Goal: Task Accomplishment & Management: Manage account settings

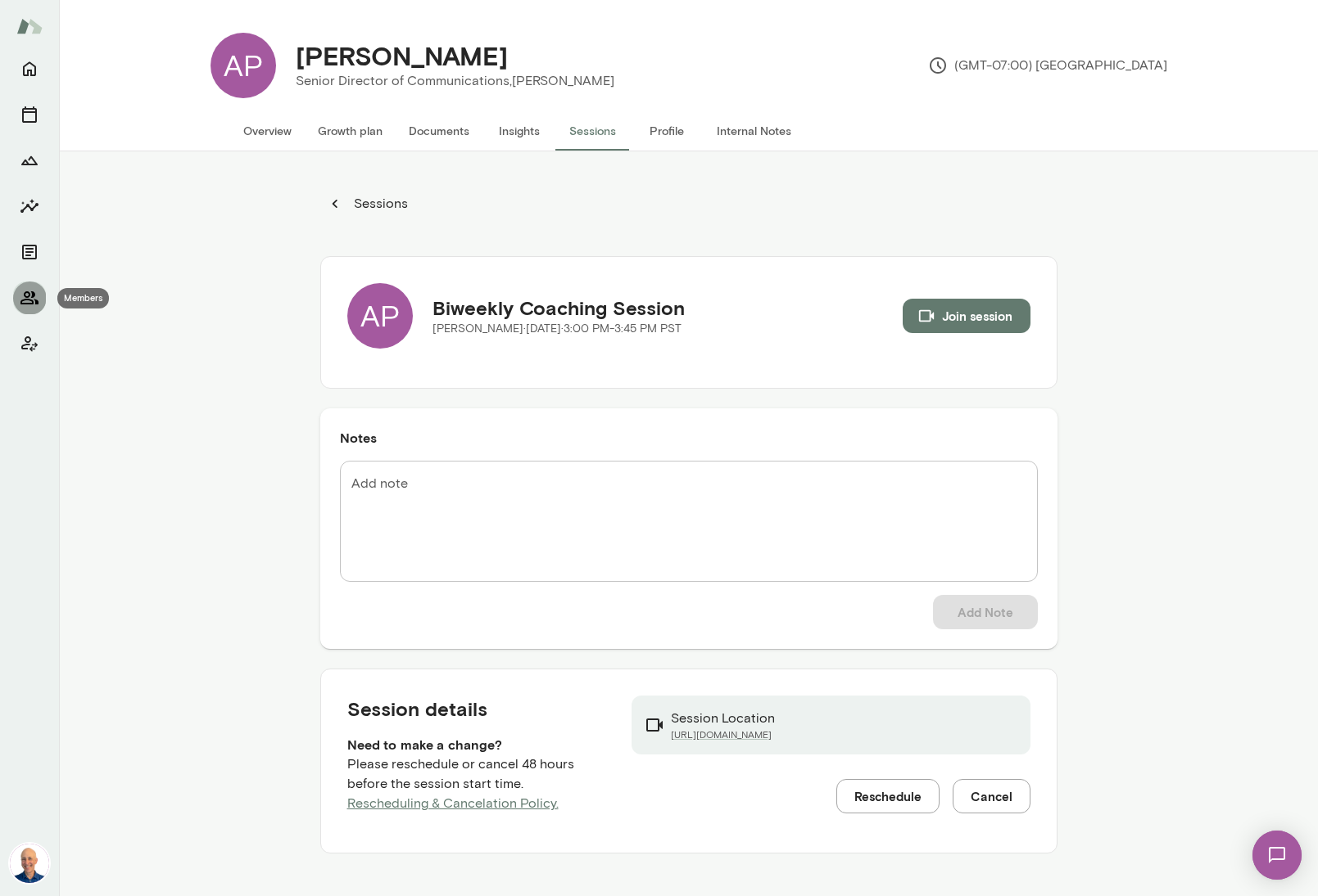
click at [36, 299] on icon "Members" at bounding box center [30, 299] width 20 height 20
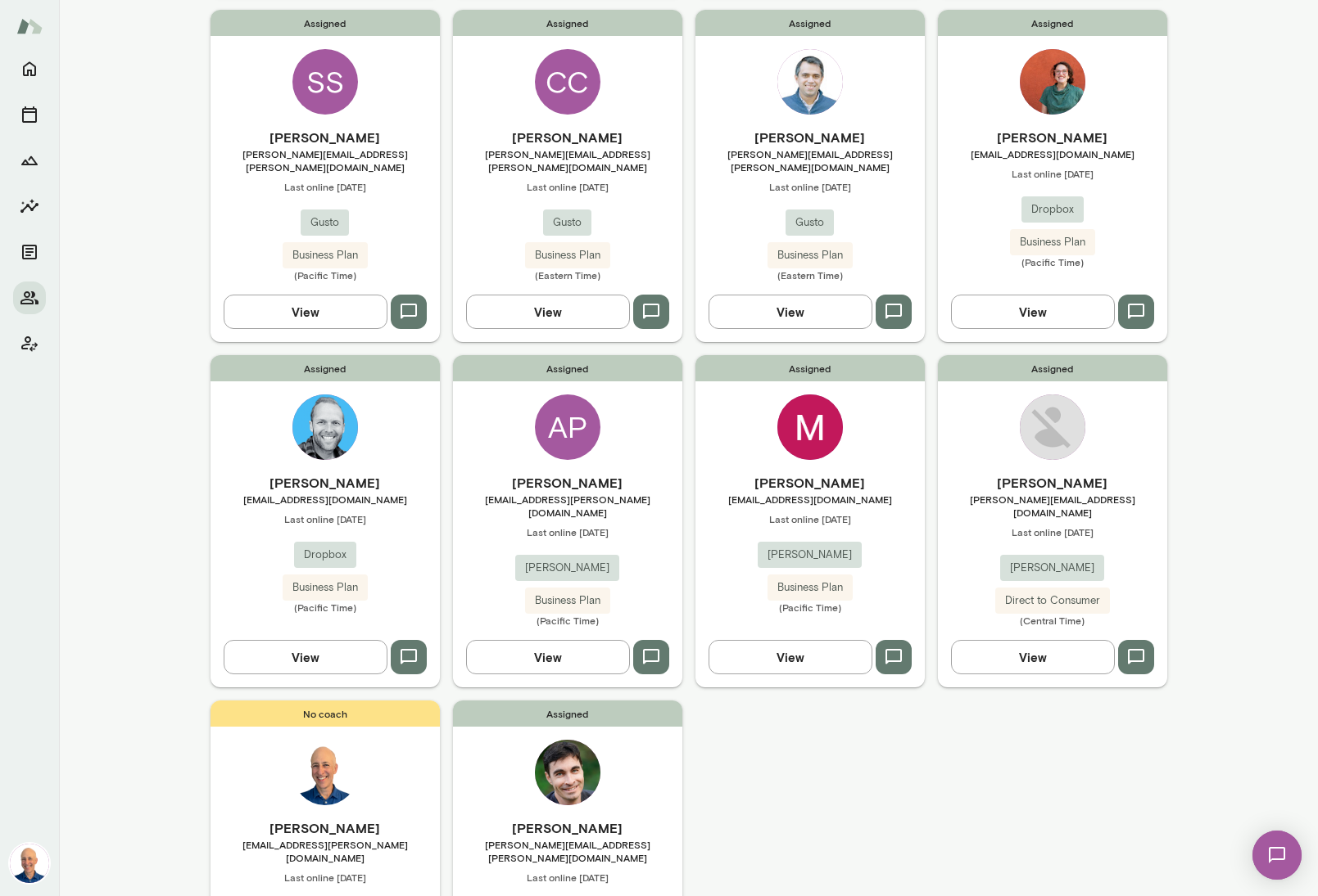
scroll to position [506, 0]
click at [715, 511] on span "Last online [DATE]" at bounding box center [809, 517] width 229 height 13
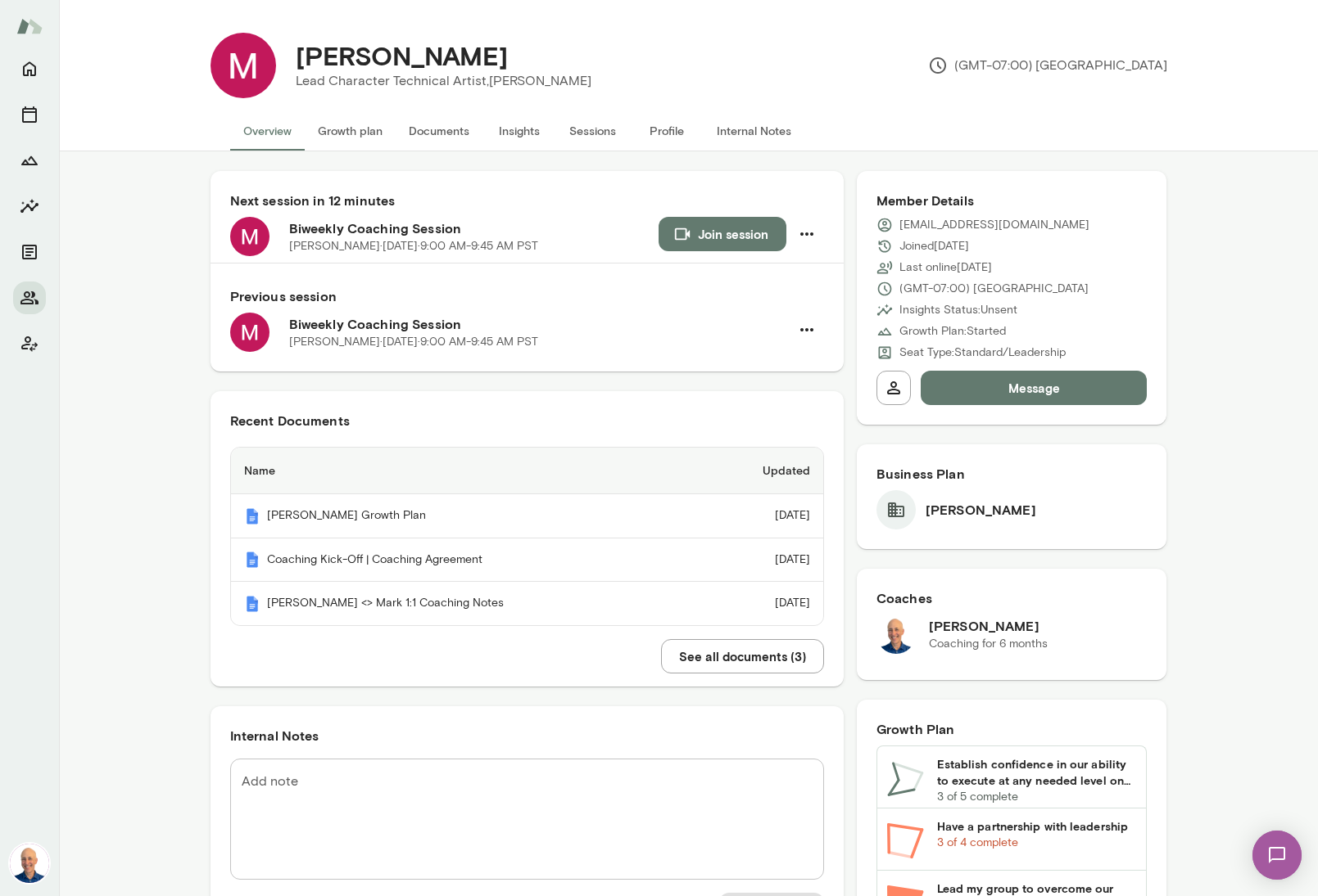
scroll to position [1, 0]
click at [1279, 857] on img at bounding box center [1276, 855] width 67 height 67
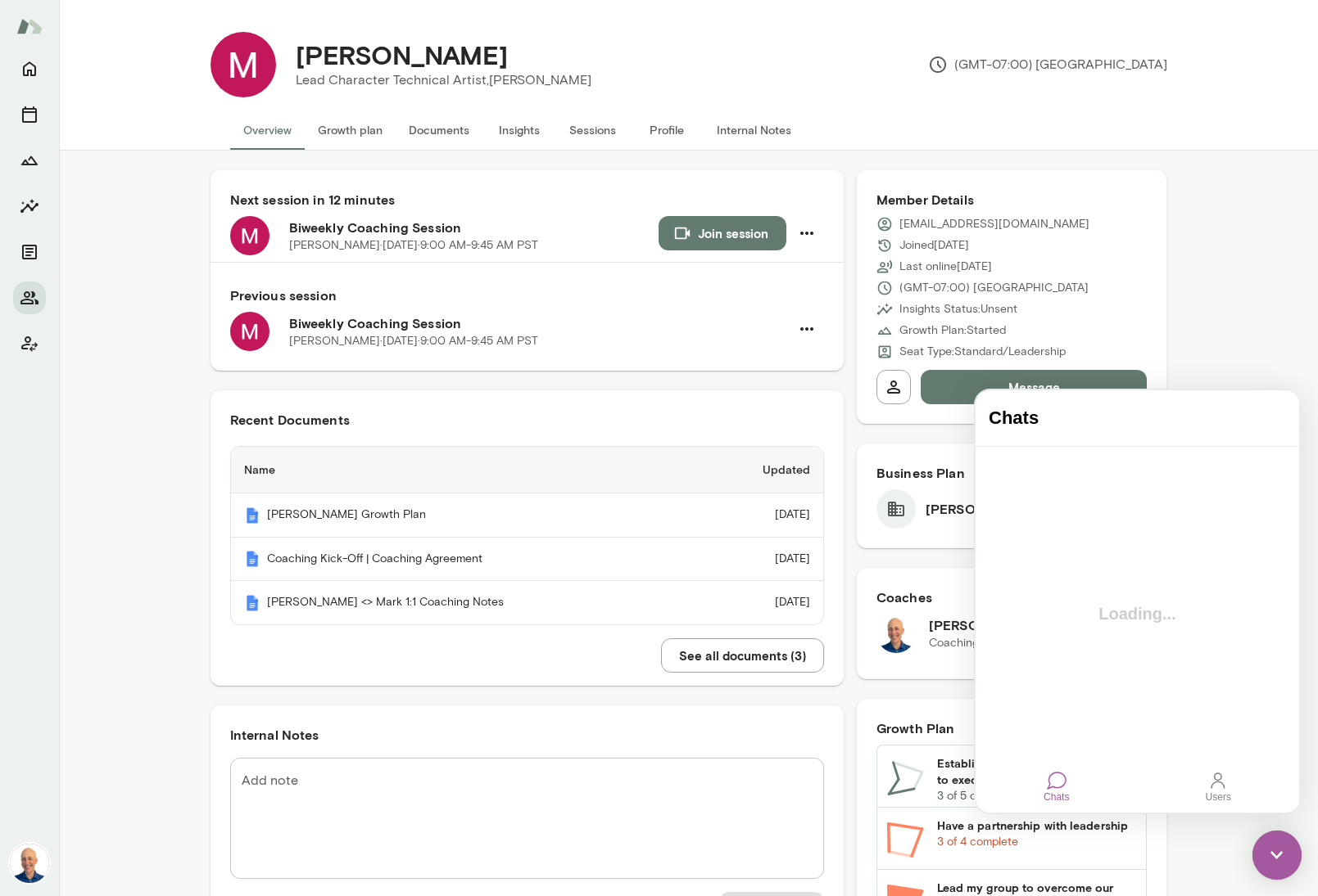
scroll to position [0, 0]
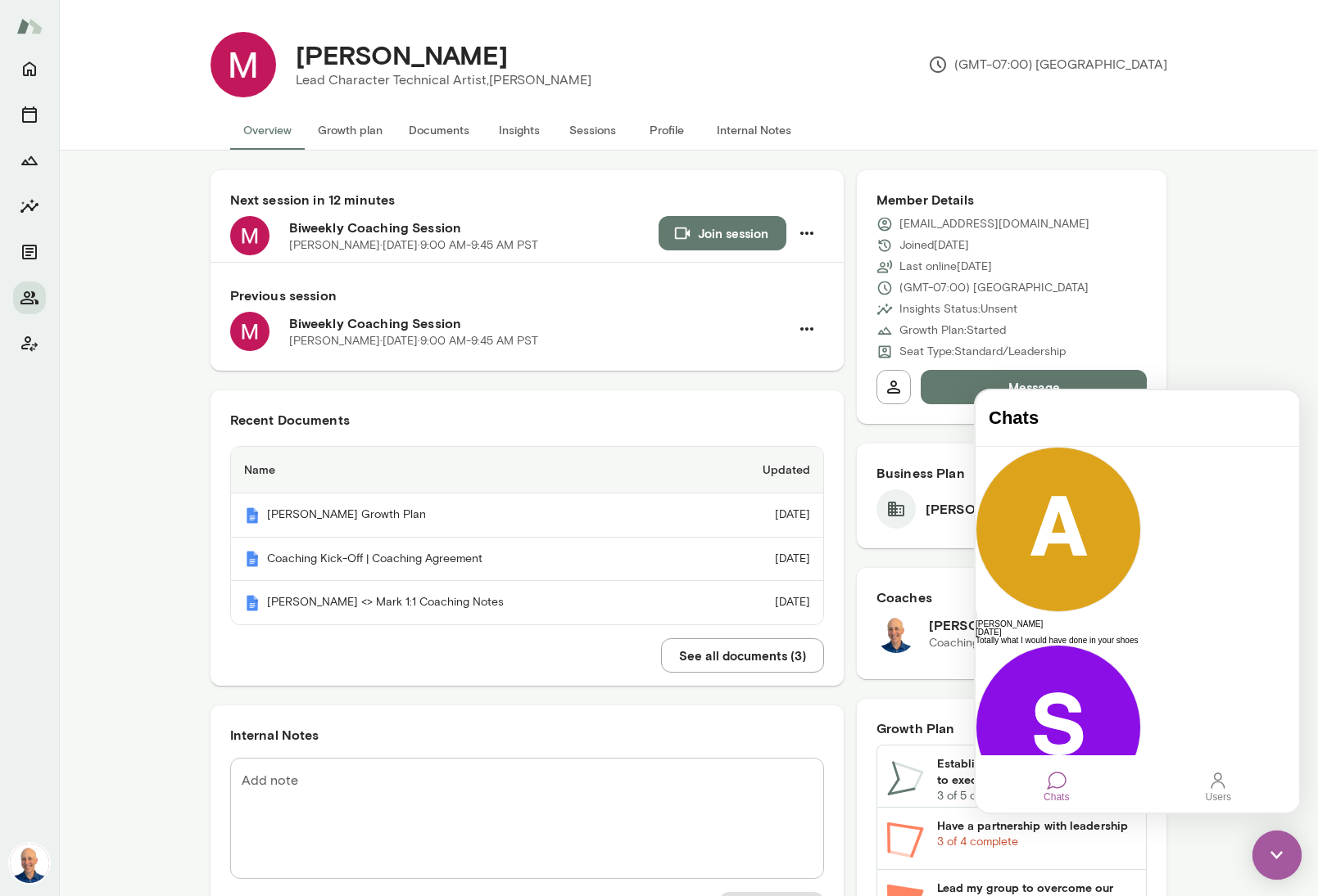
click at [570, 125] on button "Sessions" at bounding box center [594, 130] width 74 height 39
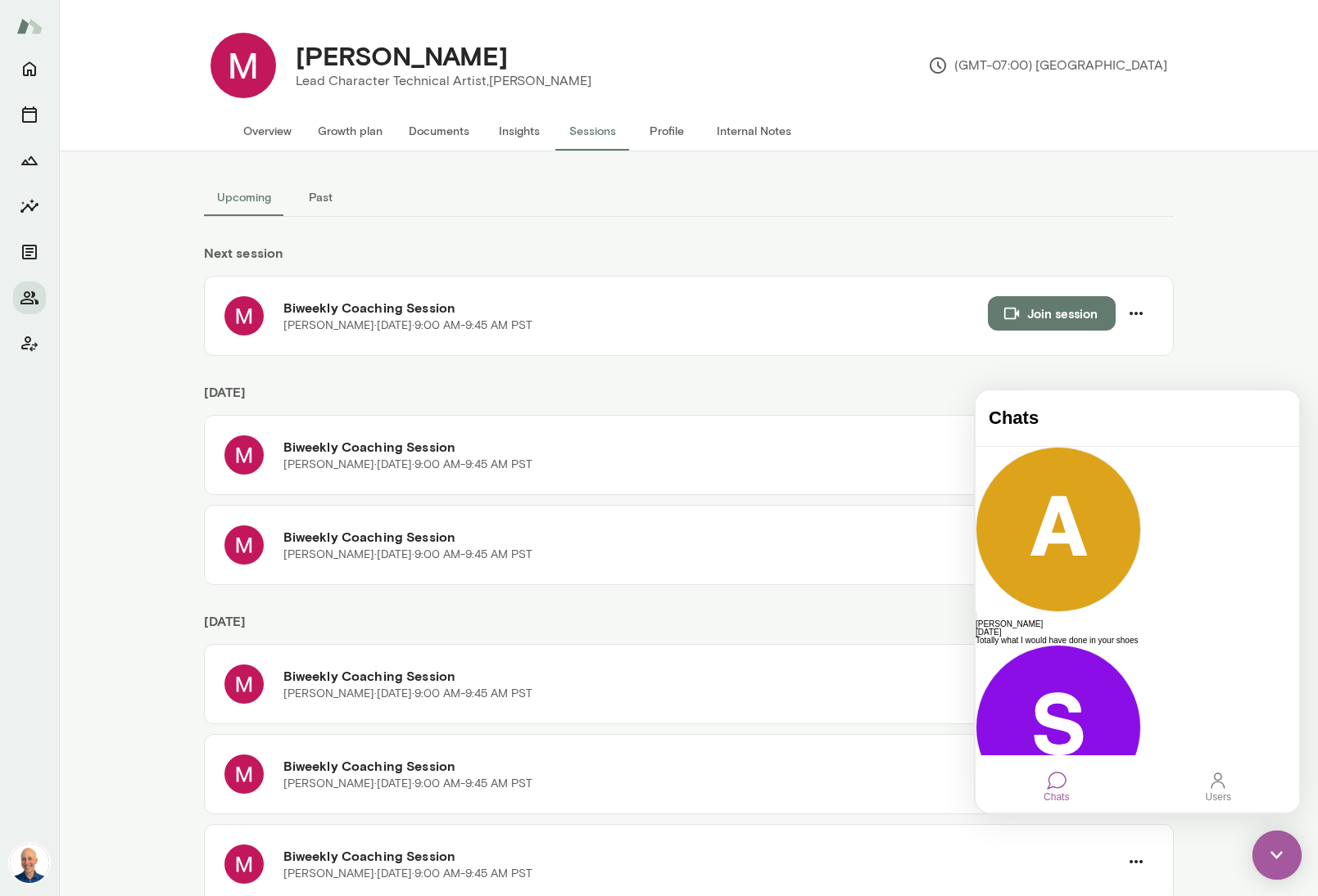
click at [325, 197] on button "Past" at bounding box center [321, 197] width 74 height 39
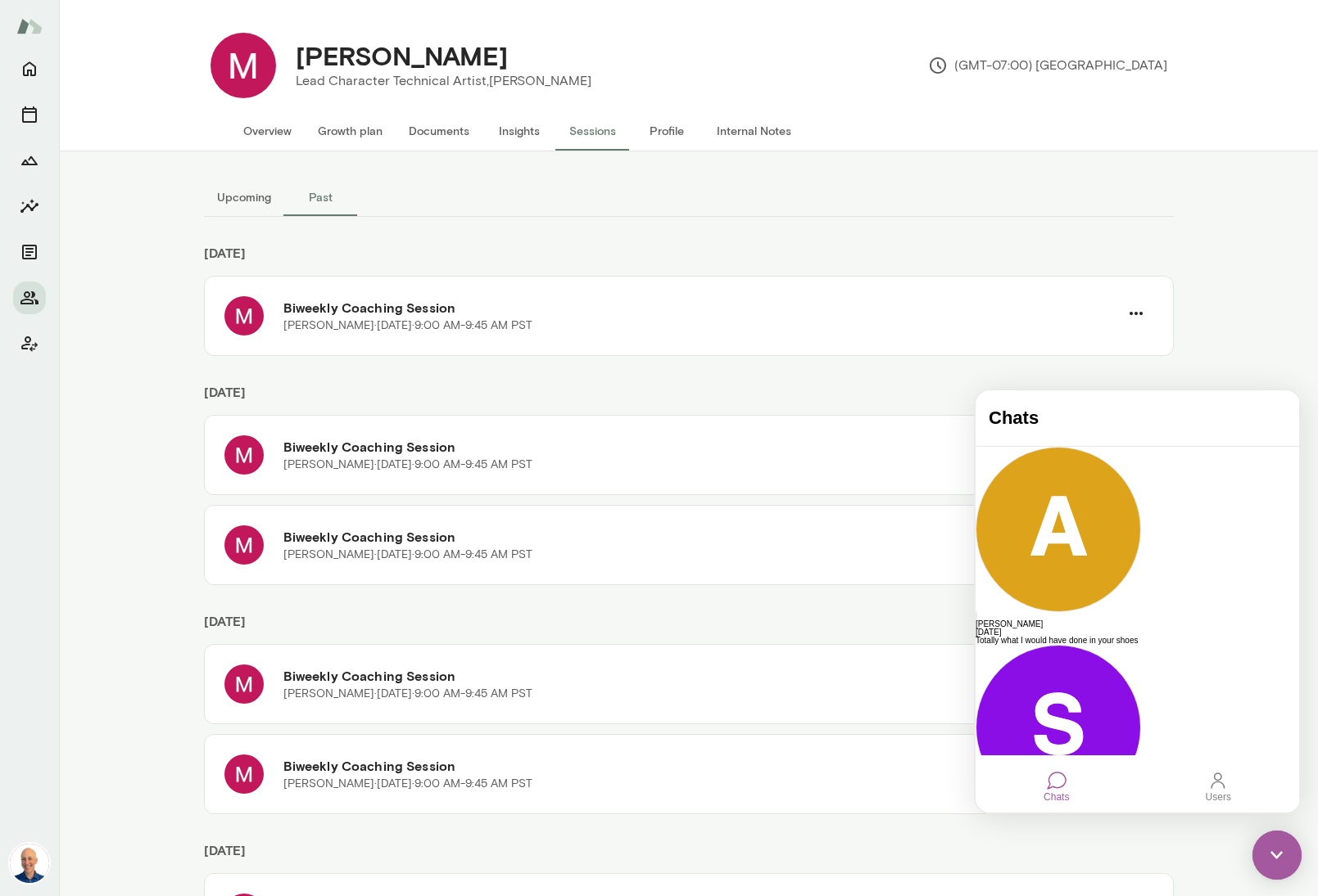
click at [284, 129] on button "Overview" at bounding box center [267, 130] width 75 height 39
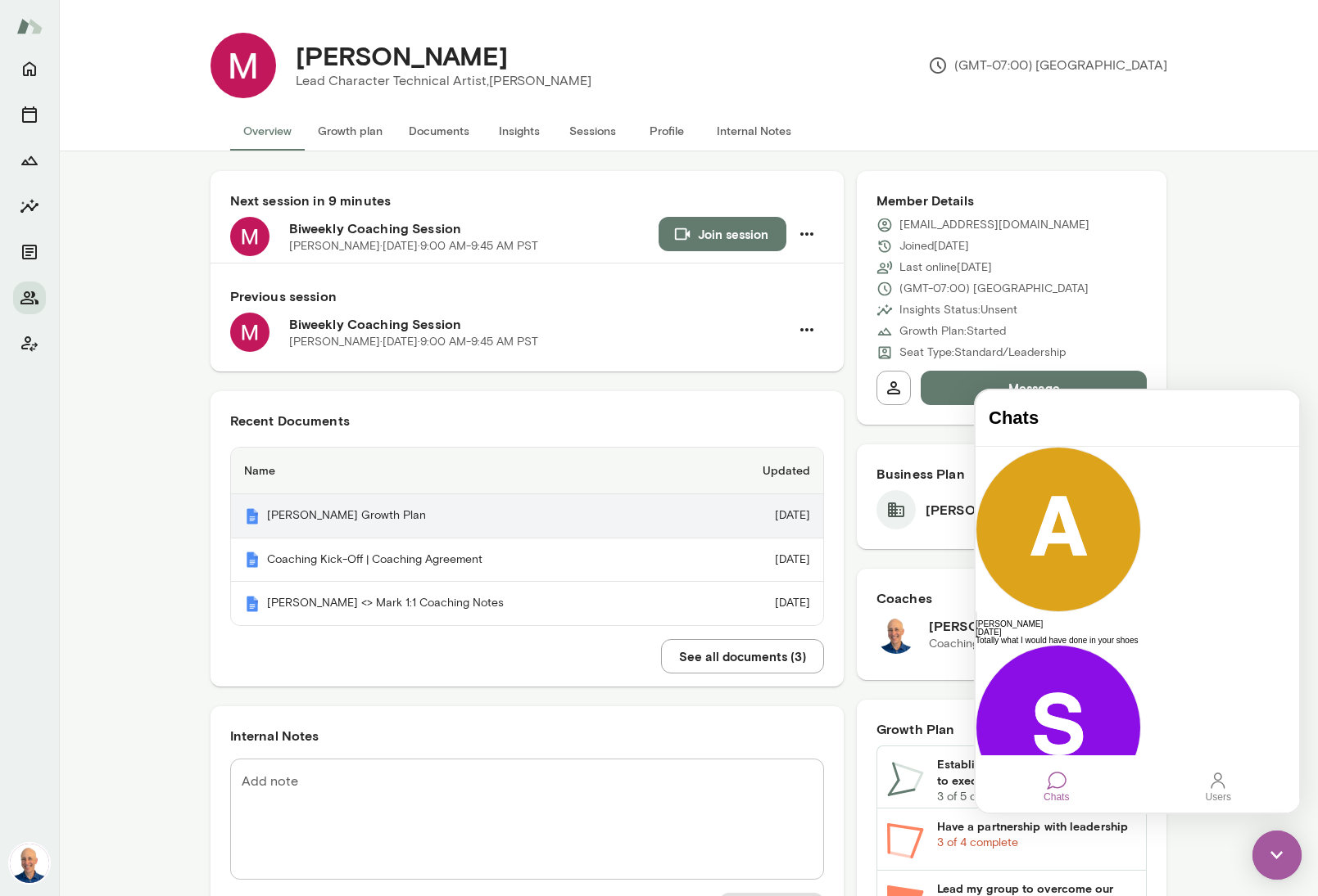
scroll to position [250, 0]
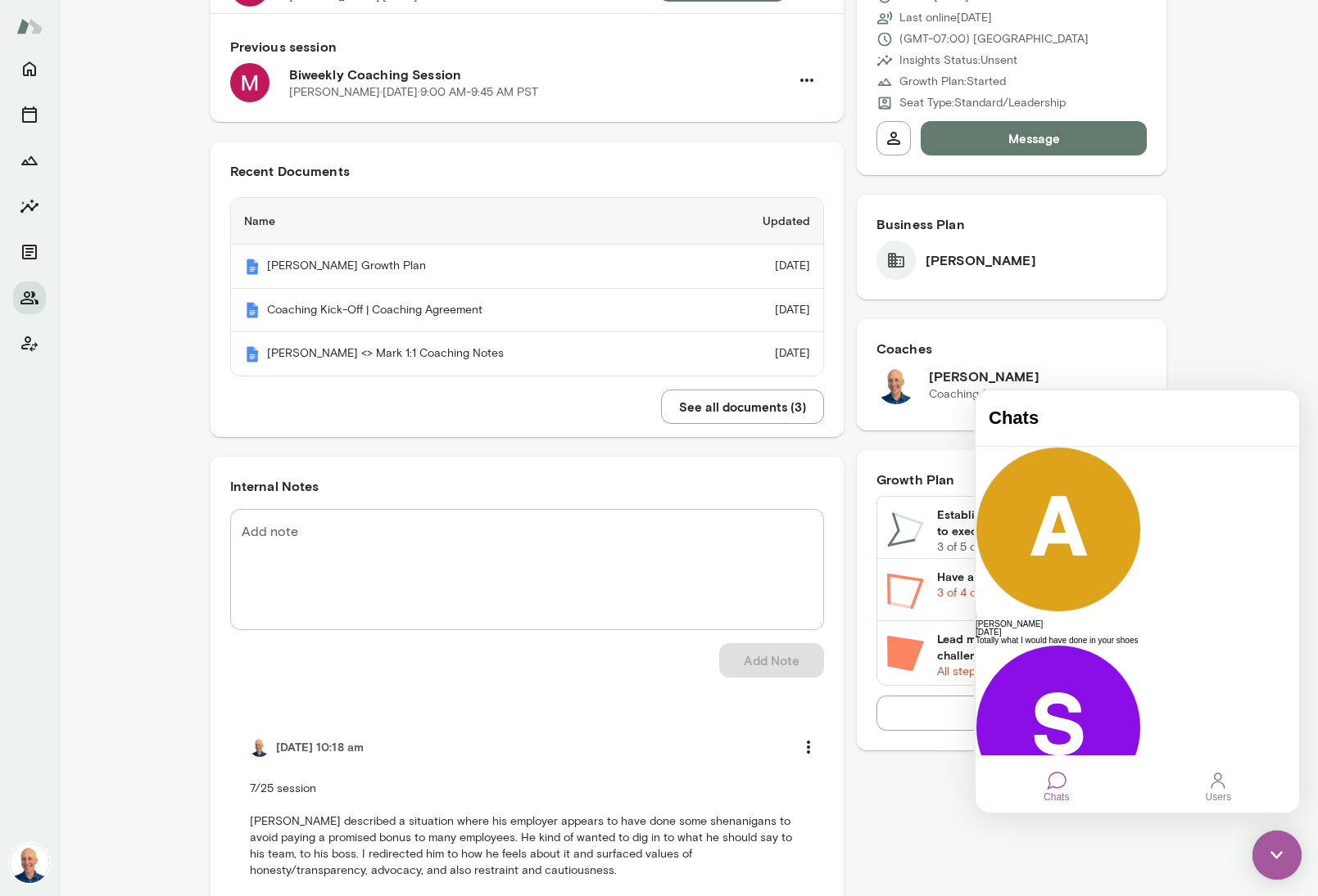
click at [700, 560] on textarea "Add note" at bounding box center [527, 569] width 571 height 94
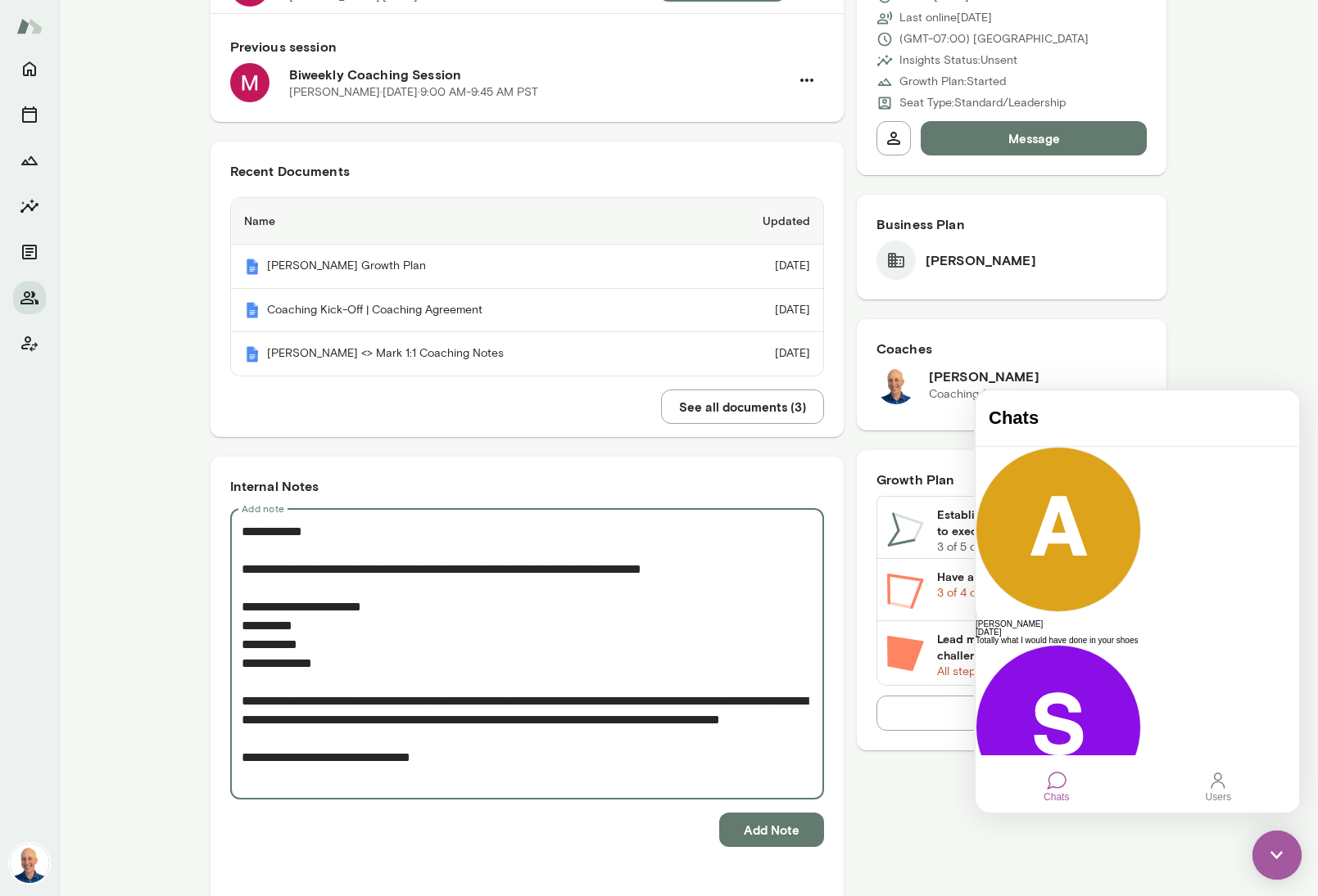
type textarea "**********"
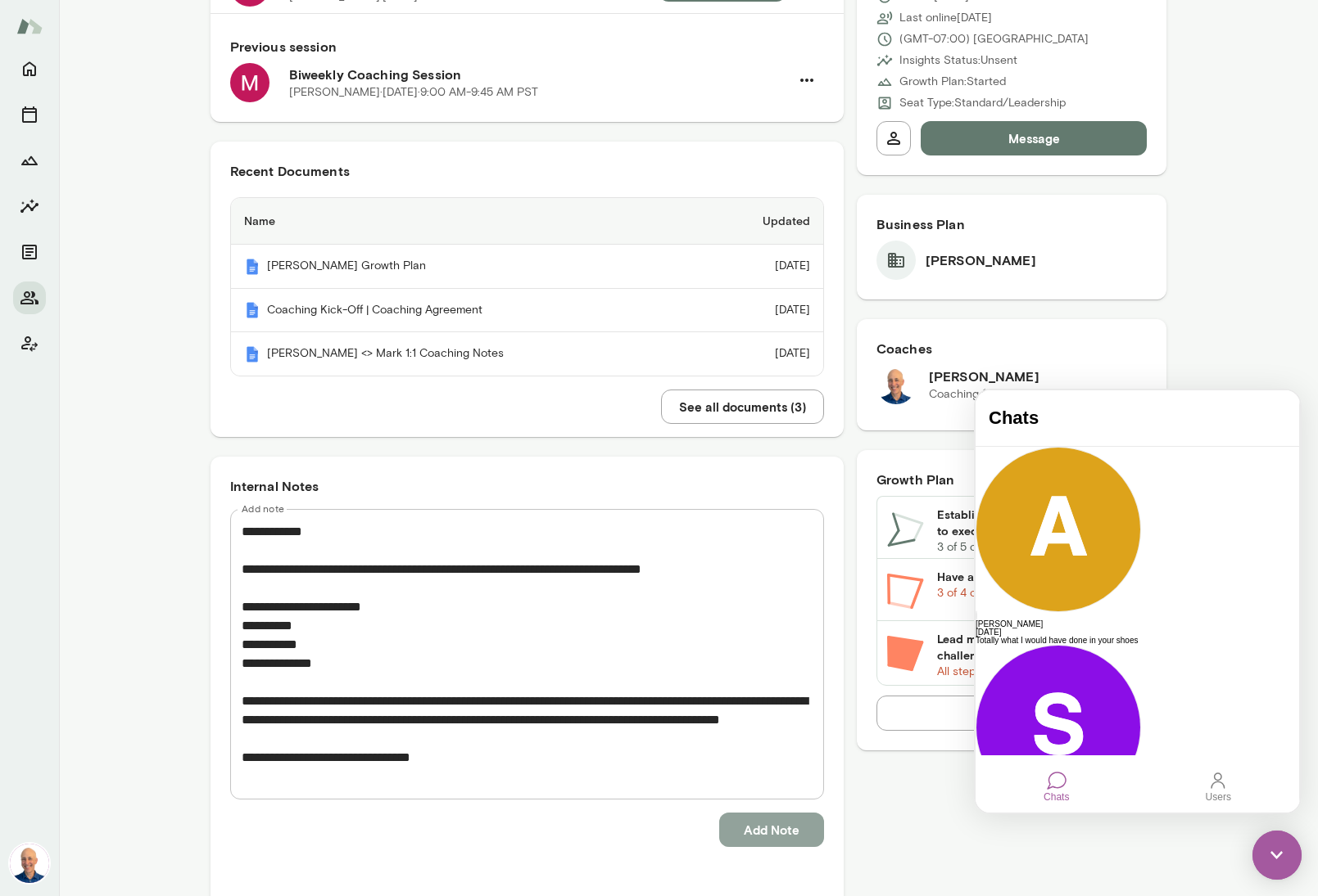
click at [770, 839] on button "Add Note" at bounding box center [771, 830] width 105 height 34
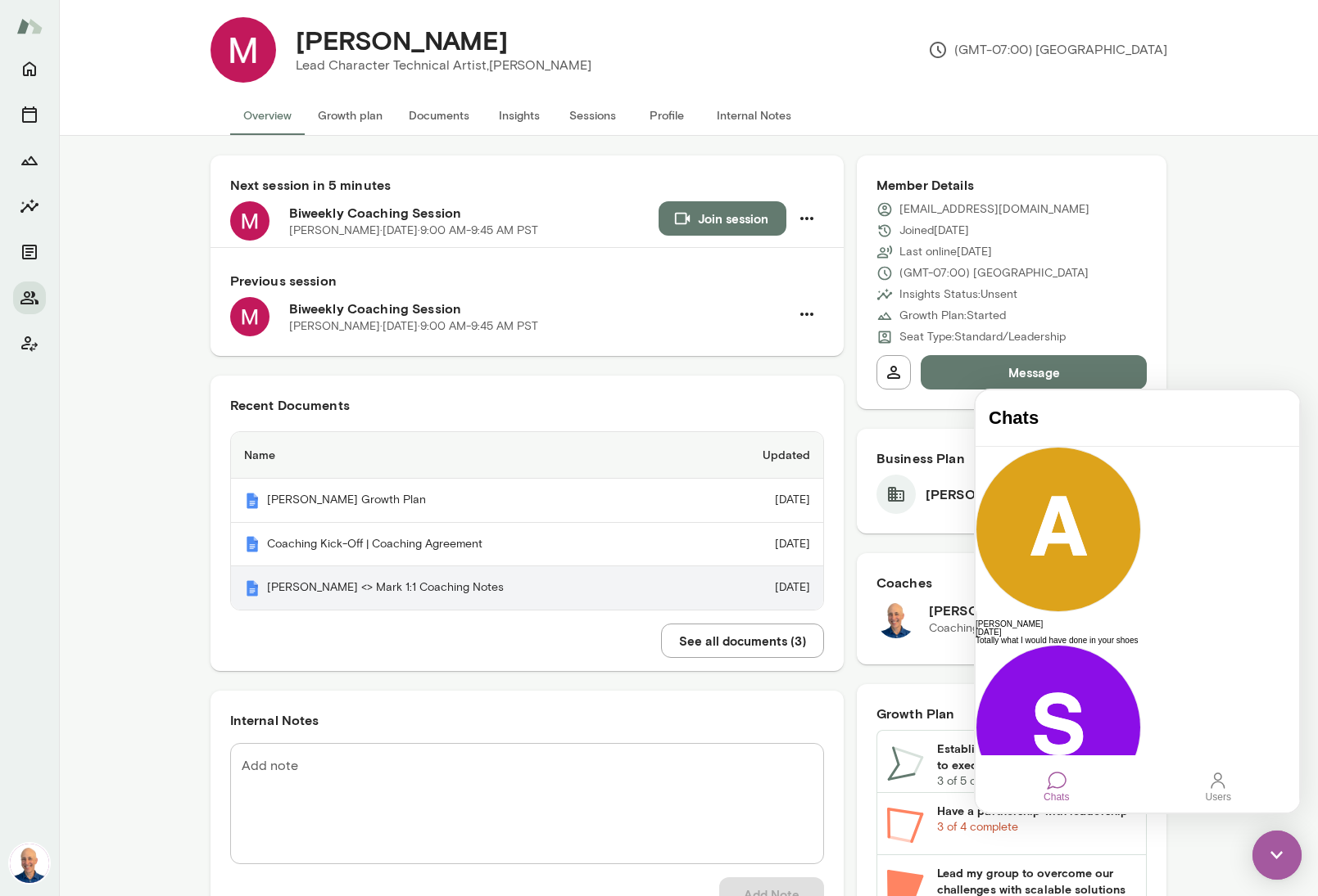
scroll to position [7, 0]
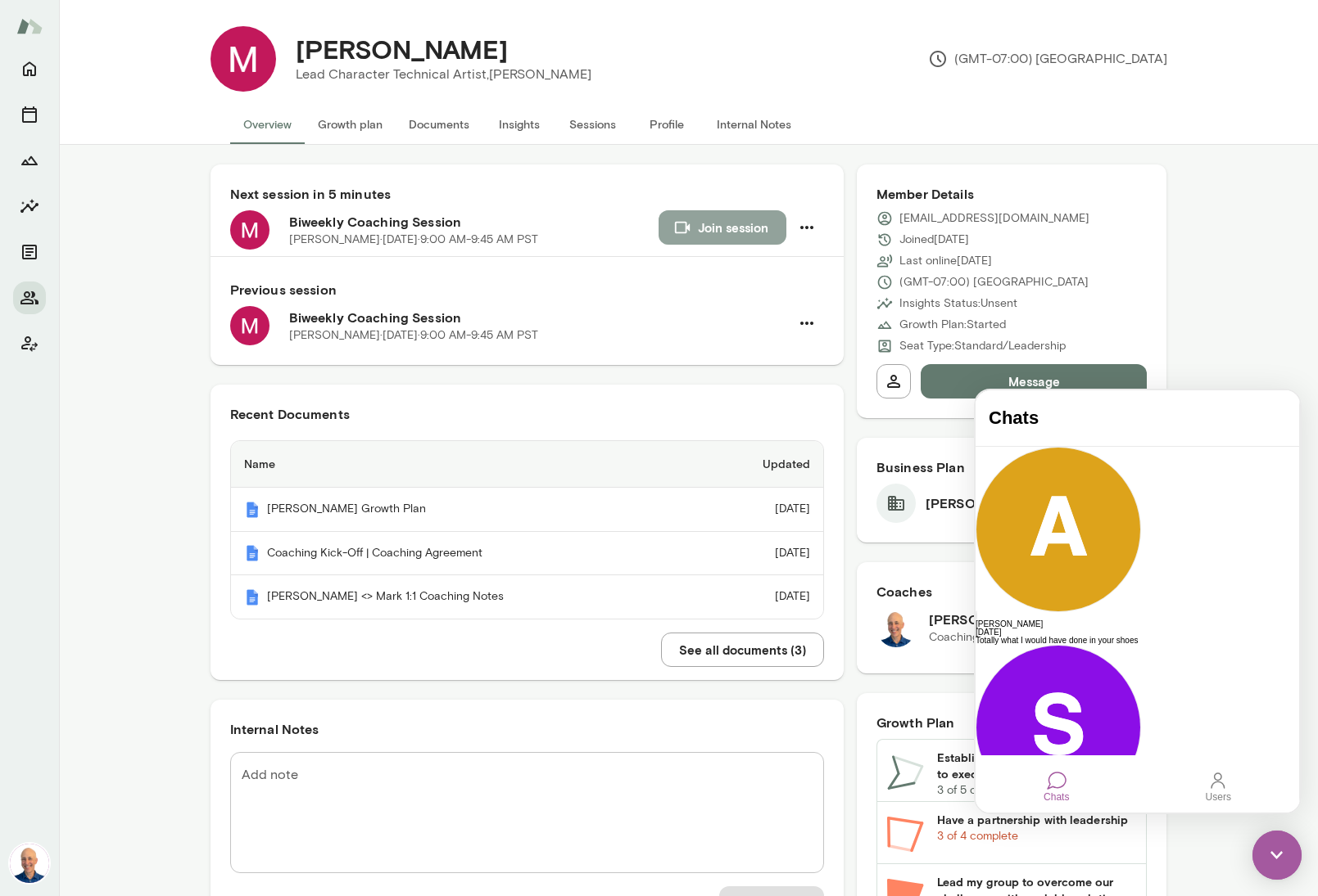
click at [703, 237] on button "Join session" at bounding box center [722, 228] width 128 height 34
